Goal: Check status: Check status

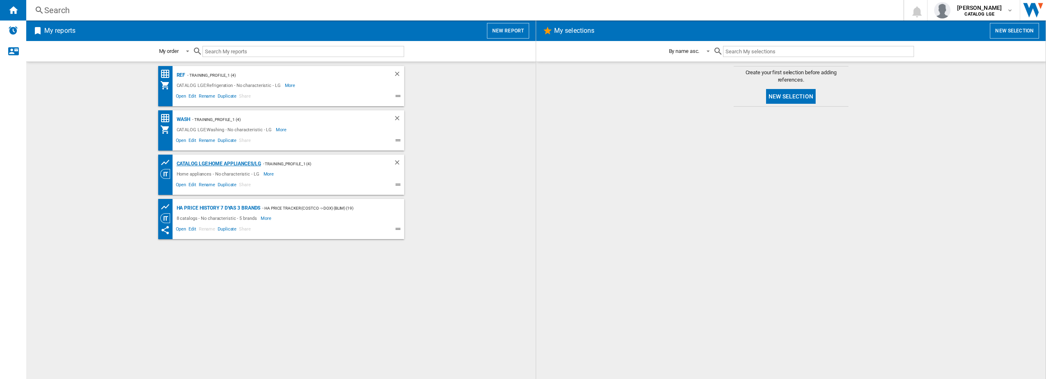
click at [233, 164] on div "CATALOG LGE:Home appliances/LG" at bounding box center [218, 164] width 87 height 10
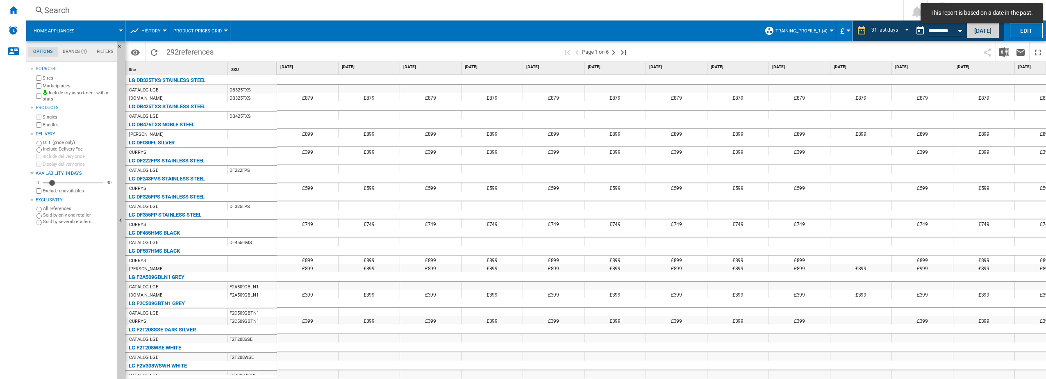
click at [983, 29] on button "[DATE]" at bounding box center [983, 30] width 33 height 15
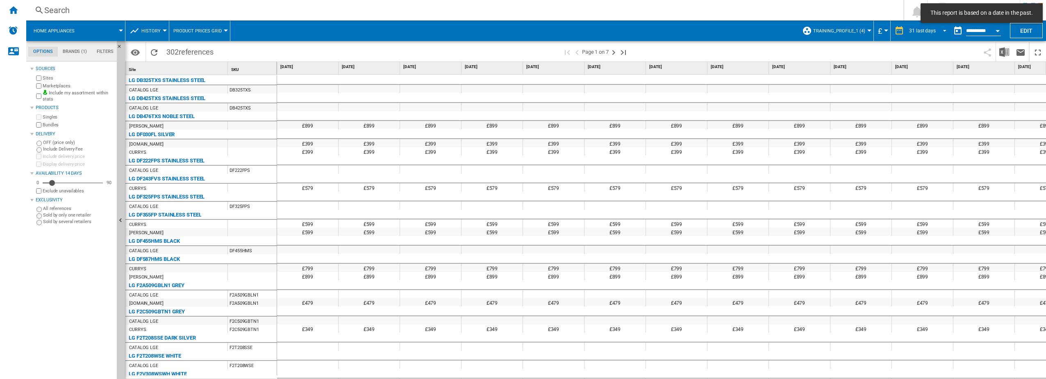
click at [944, 29] on span "REPORTS.WIZARD.STEPS.REPORT.STEPS.REPORT_OPTIONS.PERIOD: 31 last days" at bounding box center [943, 29] width 10 height 7
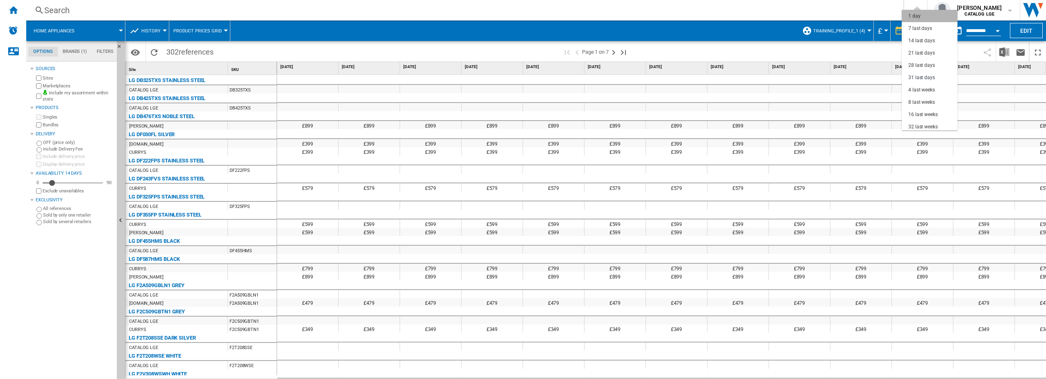
click at [931, 17] on md-option "1 day" at bounding box center [930, 16] width 56 height 12
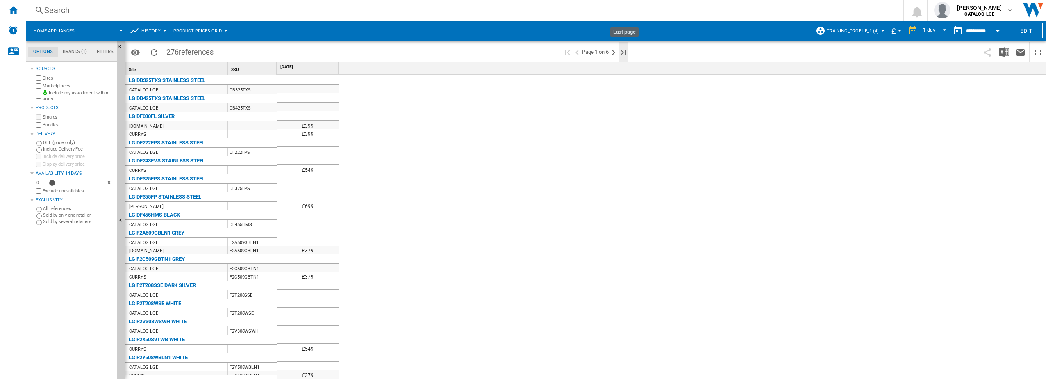
click at [623, 52] on ng-md-icon "Last page" at bounding box center [624, 53] width 10 height 10
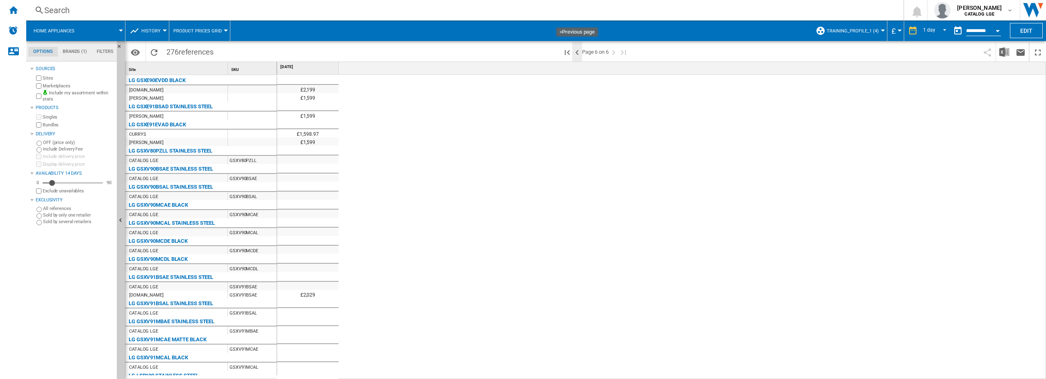
click at [579, 51] on ng-md-icon ">Previous page" at bounding box center [577, 53] width 10 height 10
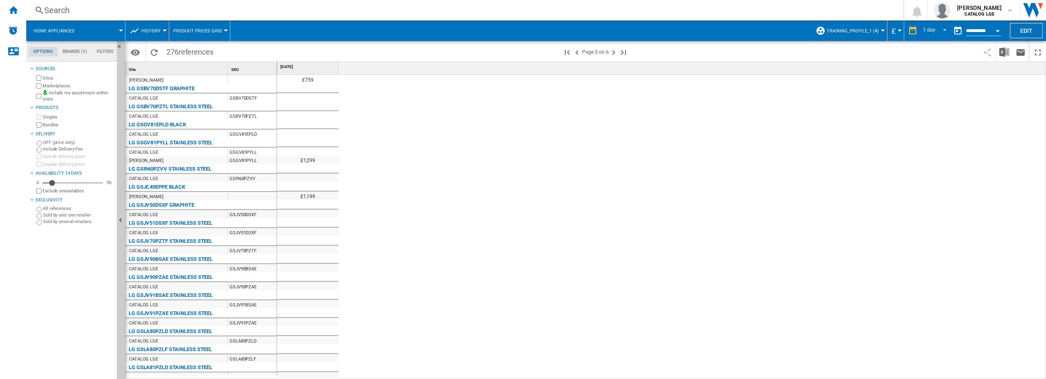
scroll to position [116, 0]
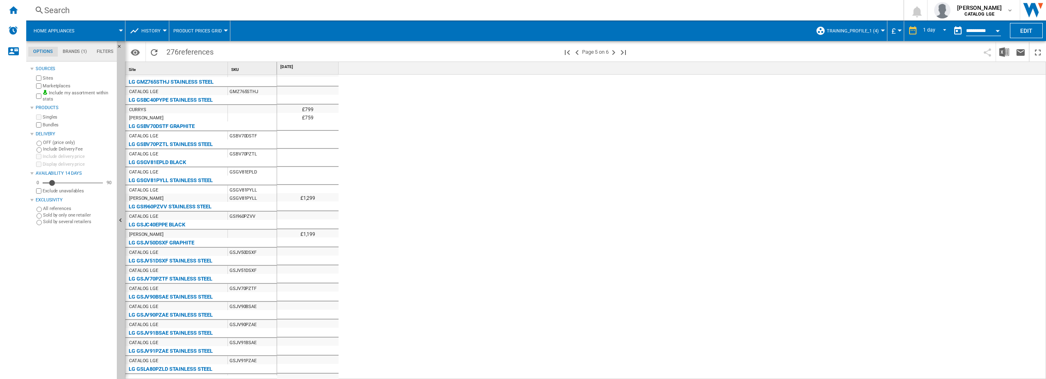
click at [881, 32] on md-menu "Training_Profile_1 (4) Default profile (1) All Websites (32) HA Price Tracker (…" at bounding box center [850, 30] width 76 height 20
click at [881, 30] on div at bounding box center [883, 31] width 4 height 2
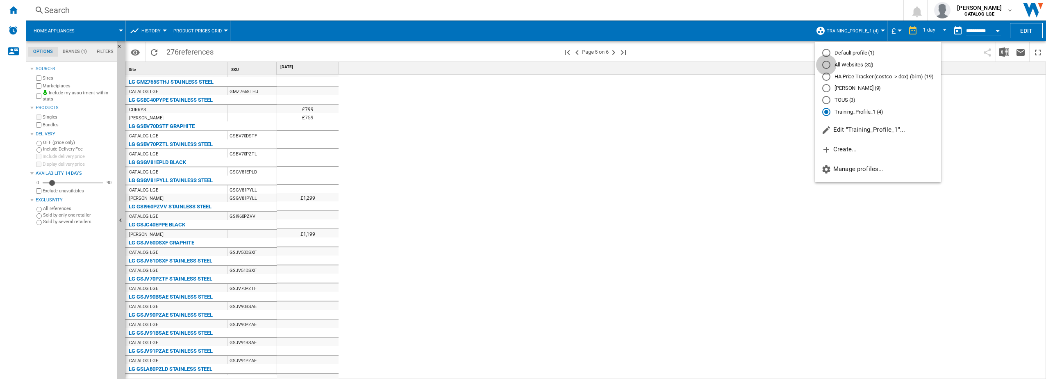
click at [828, 64] on div "All Websites (32)" at bounding box center [826, 65] width 8 height 8
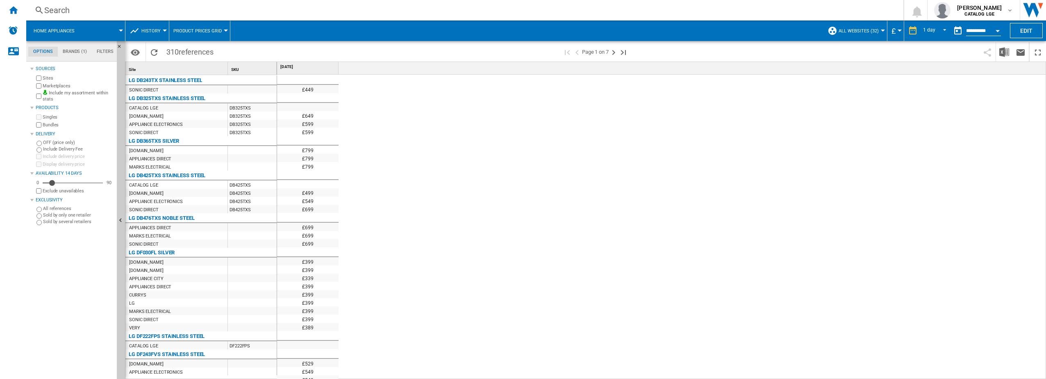
click at [667, 155] on div "£449 £649 £599 £599 £799 £799 £799 £499 £549 £699 £699 £699 £699 £399 £399 £339…" at bounding box center [662, 227] width 770 height 305
click at [625, 53] on ng-md-icon "Last page" at bounding box center [624, 53] width 10 height 10
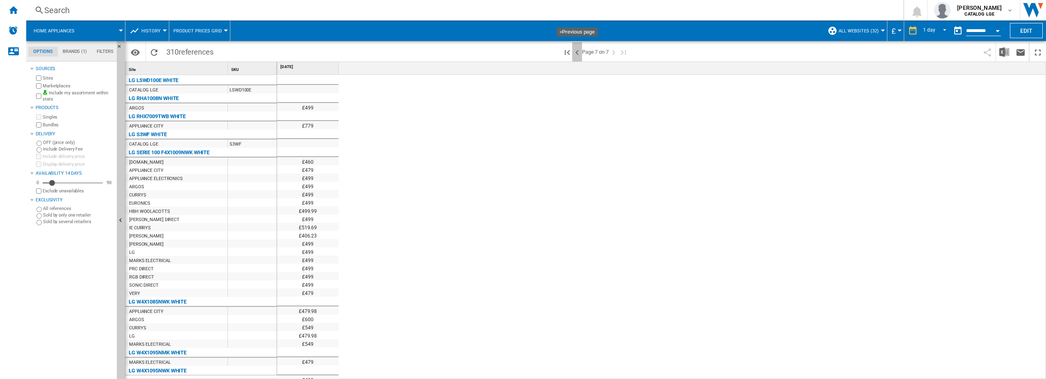
click at [578, 54] on ng-md-icon ">Previous page" at bounding box center [577, 53] width 10 height 10
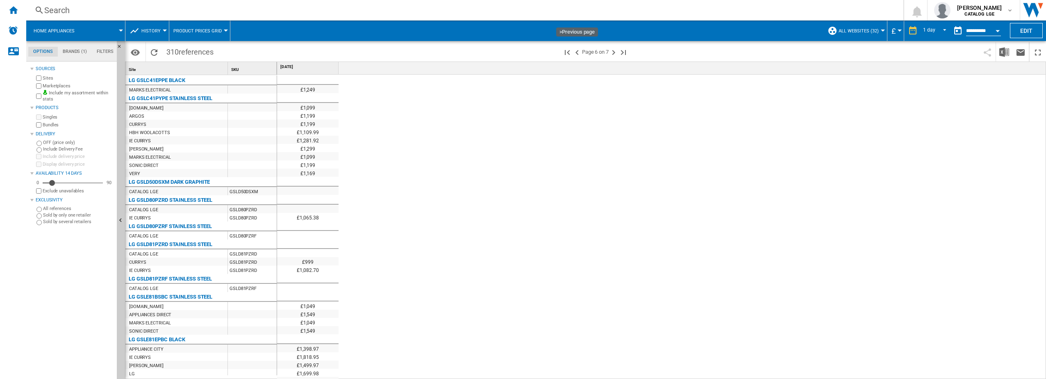
click at [578, 54] on ng-md-icon ">Previous page" at bounding box center [577, 53] width 10 height 10
